Goal: Task Accomplishment & Management: Use online tool/utility

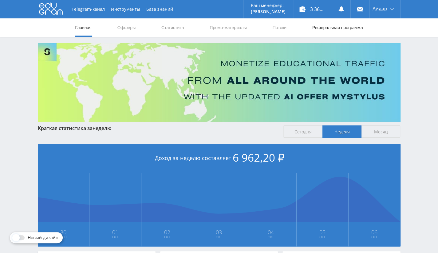
click at [337, 33] on link "Реферальная программа" at bounding box center [337, 27] width 52 height 18
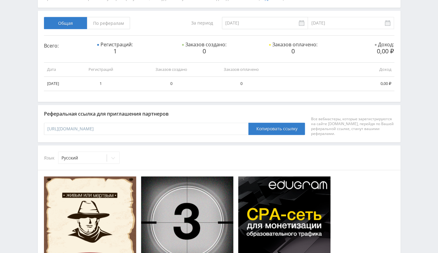
scroll to position [154, 0]
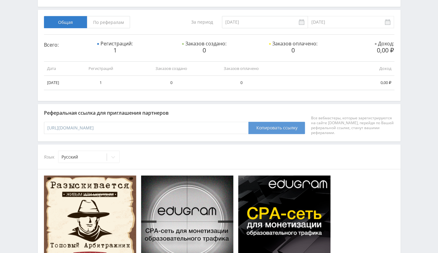
click at [278, 131] on button "Копировать ссылку" at bounding box center [276, 128] width 57 height 12
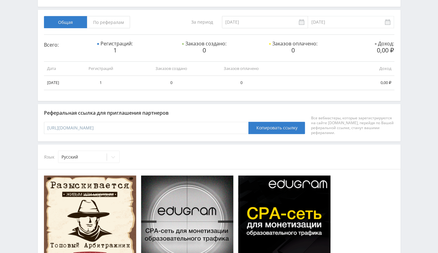
click at [107, 23] on span "По рефералам" at bounding box center [108, 22] width 43 height 12
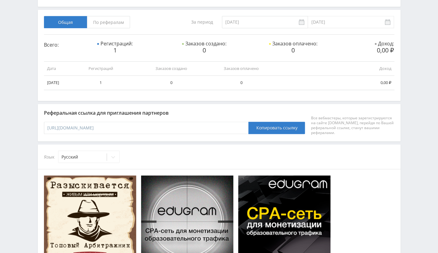
click at [0, 0] on input "По рефералам" at bounding box center [0, 0] width 0 height 0
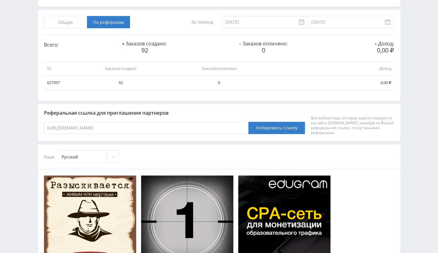
click at [69, 29] on div "За период [DATE] [DATE] Всего: Заказов создано: 92 Заказов оплачено: 0 Доход: 0…" at bounding box center [219, 53] width 350 height 74
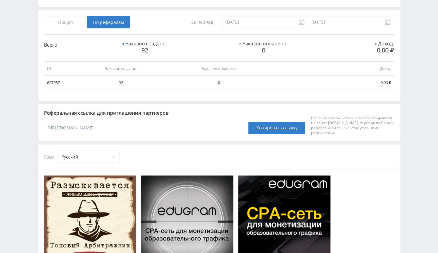
click at [77, 22] on span "Общая" at bounding box center [65, 22] width 43 height 12
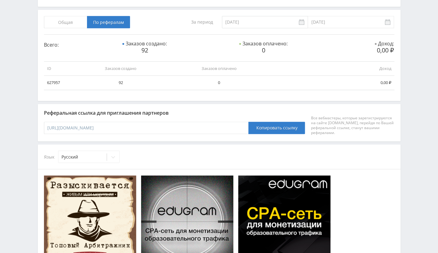
click at [0, 0] on input "Общая" at bounding box center [0, 0] width 0 height 0
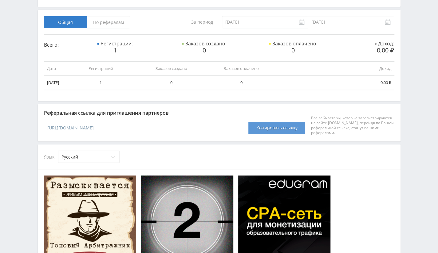
click at [272, 126] on button "Копировать ссылку" at bounding box center [276, 128] width 57 height 12
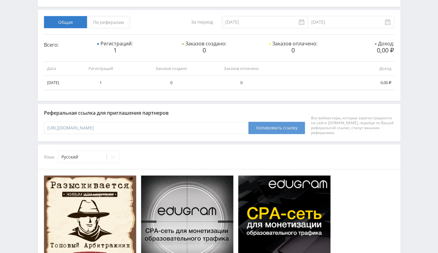
click at [272, 126] on button "Копировать ссылку" at bounding box center [276, 128] width 57 height 12
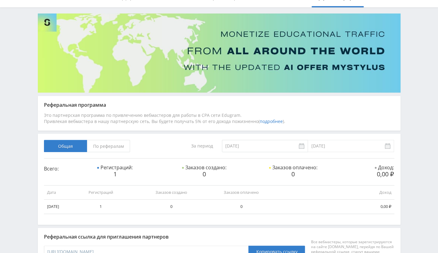
scroll to position [0, 0]
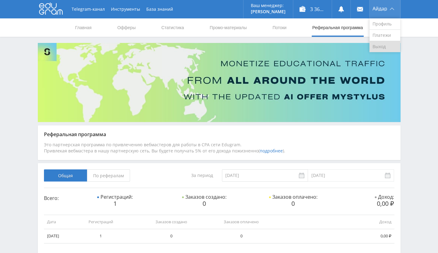
click at [388, 42] on link "Выход" at bounding box center [384, 46] width 31 height 11
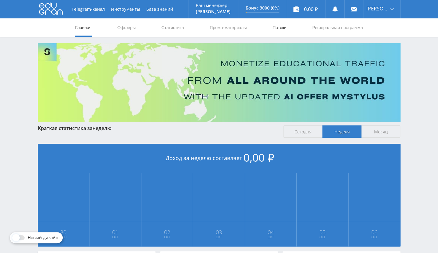
click at [281, 26] on link "Потоки" at bounding box center [278, 27] width 15 height 18
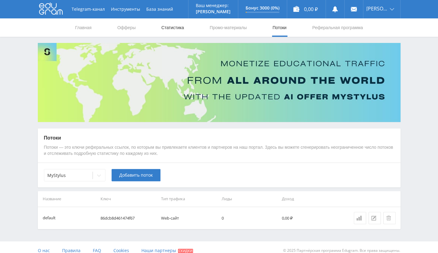
click at [177, 29] on link "Статистика" at bounding box center [173, 27] width 24 height 18
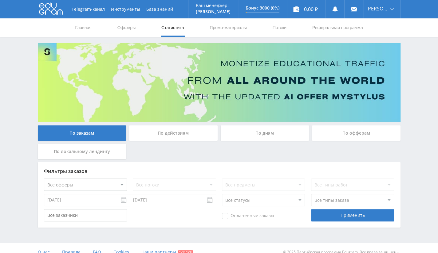
click at [349, 135] on div "По офферам" at bounding box center [356, 133] width 88 height 15
click at [0, 0] on input "По офферам" at bounding box center [0, 0] width 0 height 0
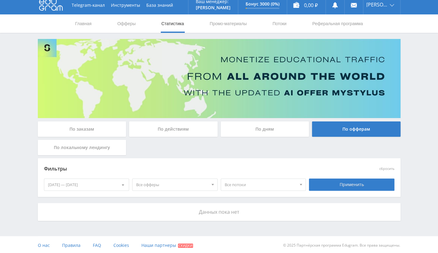
scroll to position [5, 0]
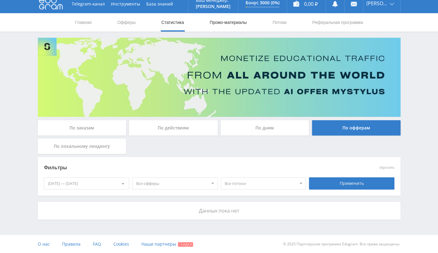
click at [226, 21] on link "Промо-материалы" at bounding box center [228, 22] width 38 height 18
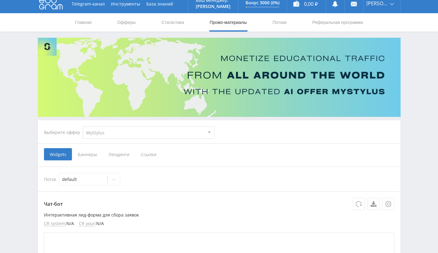
click at [150, 132] on select "MyStylus MyStylus - Revshare Кэмп Studybay Автор24 Studybay Brazil Study AI (Re…" at bounding box center [148, 133] width 131 height 12
select select "340"
click at [83, 127] on select "MyStylus MyStylus - Revshare Кэмп Studybay Автор24 Studybay Brazil Study AI (Re…" at bounding box center [148, 133] width 131 height 12
click at [114, 151] on span "Ссылки" at bounding box center [116, 154] width 27 height 12
click at [0, 0] on input "Ссылки" at bounding box center [0, 0] width 0 height 0
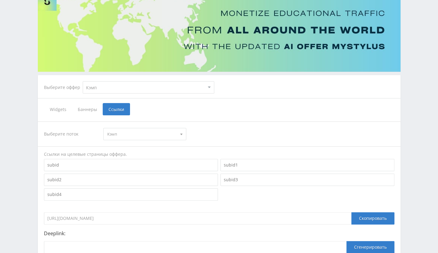
scroll to position [115, 0]
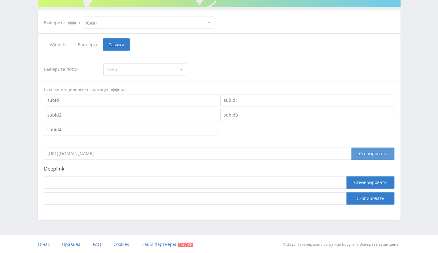
click at [361, 151] on div "Скопировать" at bounding box center [372, 154] width 43 height 12
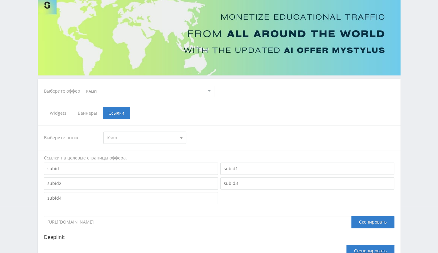
scroll to position [0, 0]
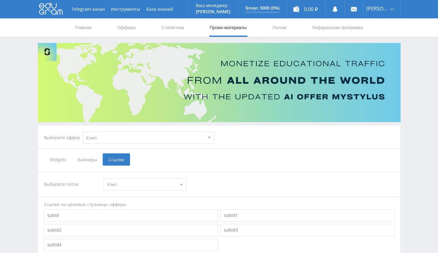
click at [133, 185] on span "Кэмп" at bounding box center [141, 185] width 69 height 12
click at [128, 199] on button "Кэмп" at bounding box center [144, 196] width 82 height 9
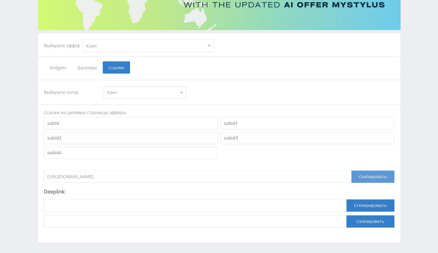
click at [367, 177] on div "Скопировать" at bounding box center [372, 177] width 43 height 12
click at [117, 45] on select "MyStylus MyStylus - Revshare Кэмп Studybay Автор24 Studybay Brazil Study AI (Re…" at bounding box center [148, 46] width 131 height 12
select select "1"
click at [83, 40] on select "MyStylus MyStylus - Revshare Кэмп Studybay Автор24 Studybay Brazil Study AI (Re…" at bounding box center [148, 46] width 131 height 12
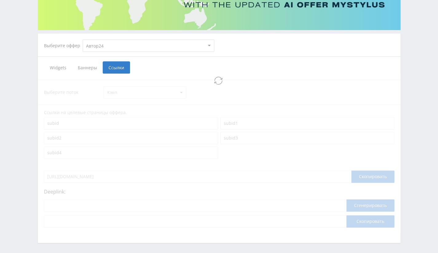
select select "1"
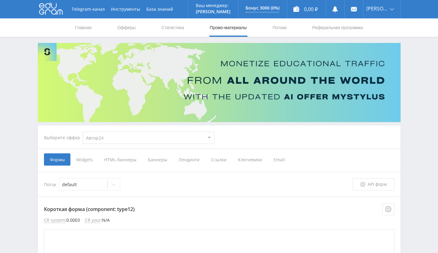
scroll to position [123, 0]
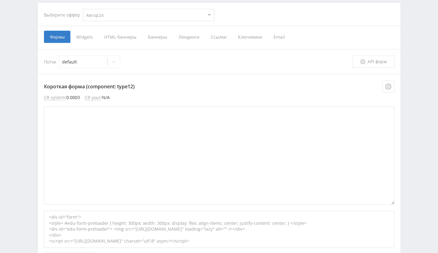
click at [215, 33] on span "Ссылки" at bounding box center [218, 37] width 27 height 12
click at [0, 0] on input "Ссылки" at bounding box center [0, 0] width 0 height 0
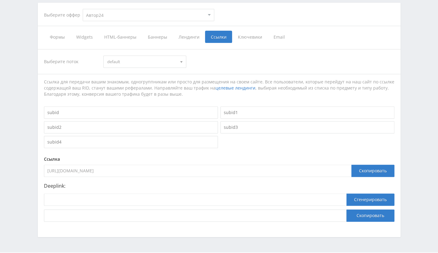
click at [161, 62] on span "default" at bounding box center [141, 62] width 69 height 12
click at [158, 71] on button "default" at bounding box center [144, 73] width 82 height 9
click at [363, 168] on div "Скопировать" at bounding box center [372, 171] width 43 height 12
